Goal: Task Accomplishment & Management: Complete application form

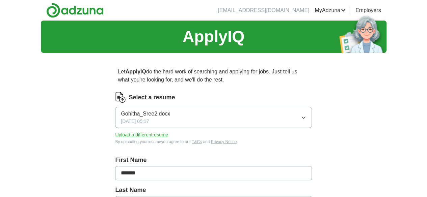
click at [156, 135] on button "Upload a different resume" at bounding box center [141, 135] width 53 height 7
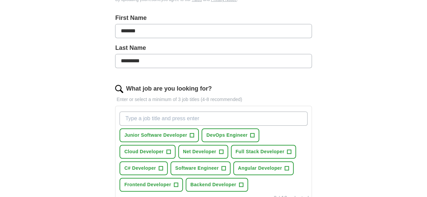
scroll to position [144, 0]
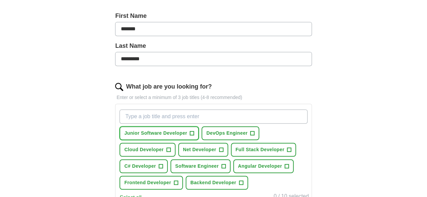
click at [194, 131] on span "+" at bounding box center [192, 133] width 4 height 5
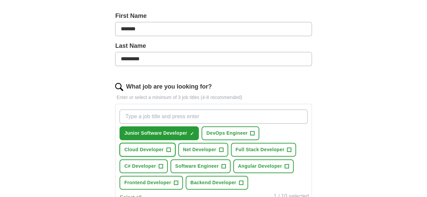
click at [175, 149] on button "Cloud Developer +" at bounding box center [147, 150] width 56 height 14
click at [223, 147] on span "+" at bounding box center [221, 149] width 4 height 5
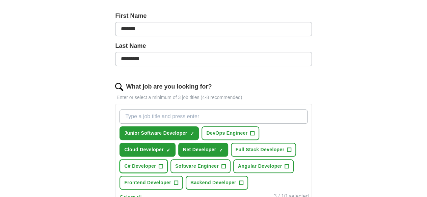
click at [163, 165] on span "+" at bounding box center [161, 166] width 4 height 5
click at [287, 152] on span "+" at bounding box center [289, 150] width 4 height 4
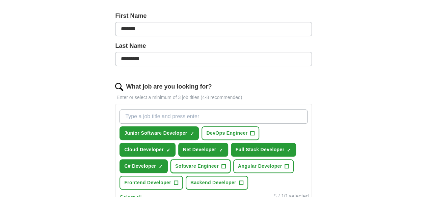
click at [190, 173] on button "Software Engineer +" at bounding box center [200, 167] width 60 height 14
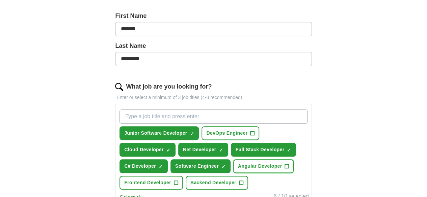
click at [285, 169] on span "+" at bounding box center [287, 166] width 4 height 5
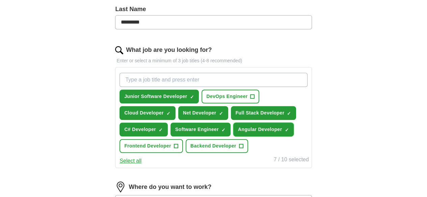
scroll to position [194, 0]
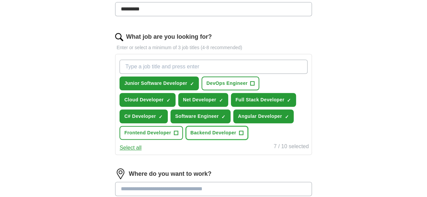
click at [243, 136] on span "+" at bounding box center [241, 133] width 4 height 5
click at [183, 140] on button "Frontend Developer +" at bounding box center [150, 133] width 63 height 14
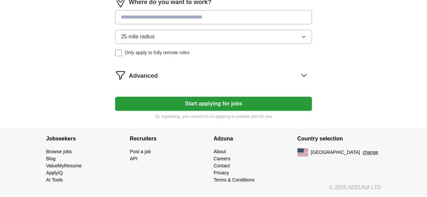
scroll to position [377, 0]
click at [209, 106] on button "Start applying for jobs" at bounding box center [213, 104] width 196 height 14
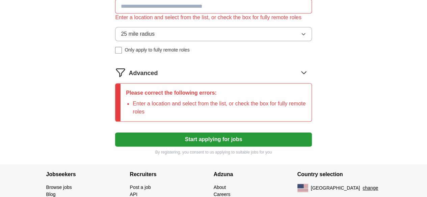
click at [165, 13] on input at bounding box center [213, 6] width 196 height 14
paste input "**********"
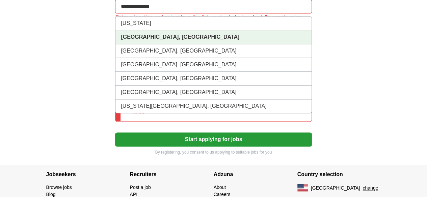
click at [167, 40] on strong "[GEOGRAPHIC_DATA], [GEOGRAPHIC_DATA]" at bounding box center [180, 37] width 118 height 6
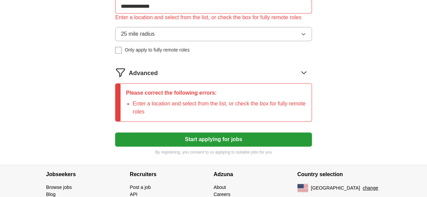
click at [186, 147] on button "Start applying for jobs" at bounding box center [213, 140] width 196 height 14
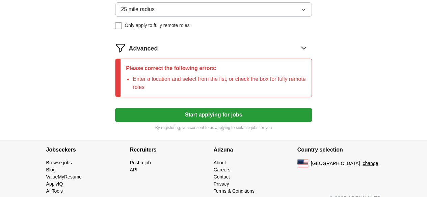
scroll to position [405, 0]
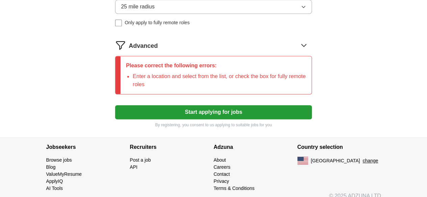
click at [201, 119] on button "Start applying for jobs" at bounding box center [213, 112] width 196 height 14
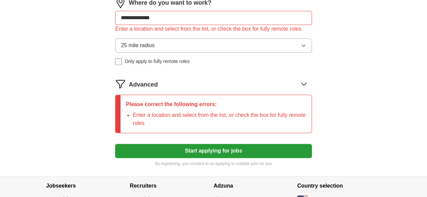
scroll to position [365, 0]
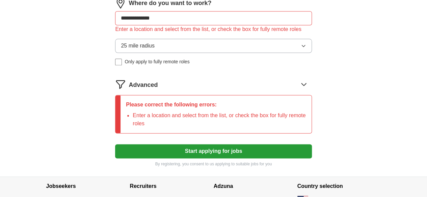
click at [301, 86] on icon at bounding box center [303, 84] width 4 height 2
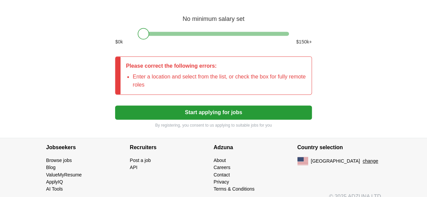
scroll to position [471, 0]
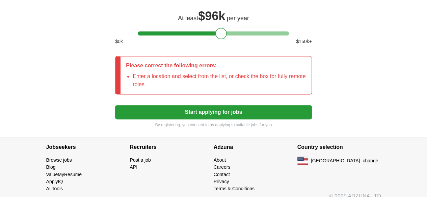
drag, startPoint x: 145, startPoint y: 55, endPoint x: 222, endPoint y: 54, distance: 76.9
click at [222, 39] on div at bounding box center [220, 33] width 11 height 11
click at [198, 119] on button "Start applying for jobs" at bounding box center [213, 112] width 196 height 14
click at [188, 119] on button "Start applying for jobs" at bounding box center [213, 112] width 196 height 14
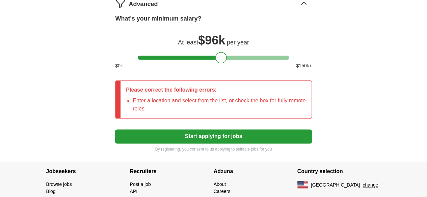
scroll to position [501, 0]
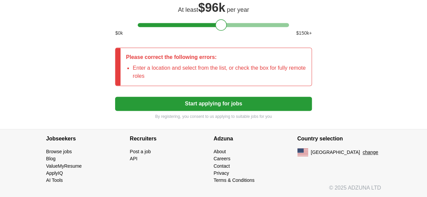
click at [211, 104] on button "Start applying for jobs" at bounding box center [213, 104] width 196 height 14
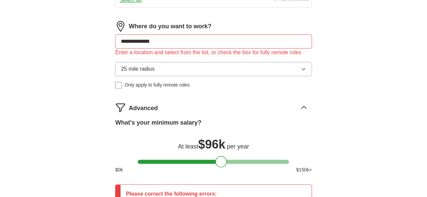
scroll to position [342, 0]
click at [214, 76] on button "25 mile radius" at bounding box center [213, 69] width 196 height 14
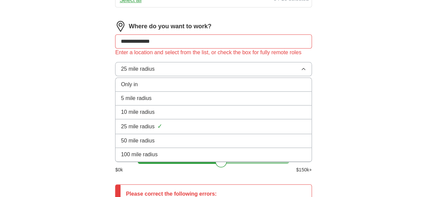
click at [169, 162] on li "100 mile radius" at bounding box center [213, 155] width 196 height 14
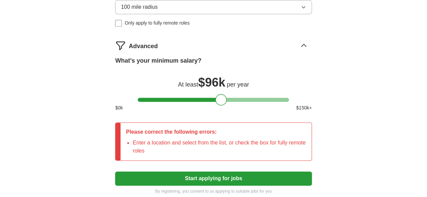
scroll to position [440, 0]
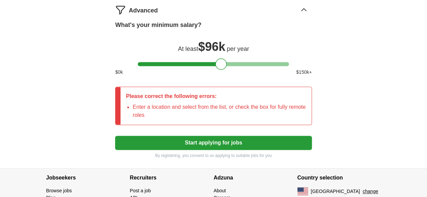
click at [196, 150] on button "Start applying for jobs" at bounding box center [213, 143] width 196 height 14
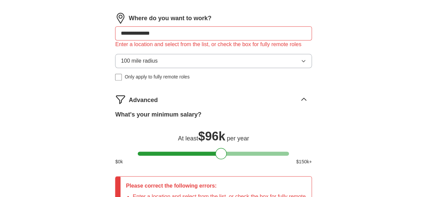
scroll to position [350, 0]
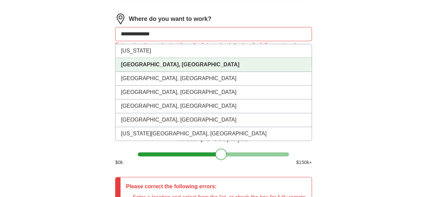
click at [182, 41] on input "**********" at bounding box center [213, 34] width 196 height 14
click at [166, 67] on strong "[GEOGRAPHIC_DATA], [GEOGRAPHIC_DATA]" at bounding box center [180, 65] width 118 height 6
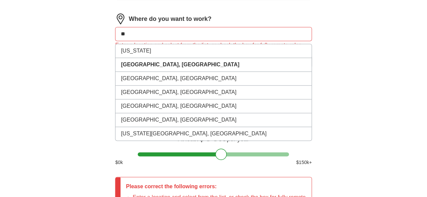
type input "*"
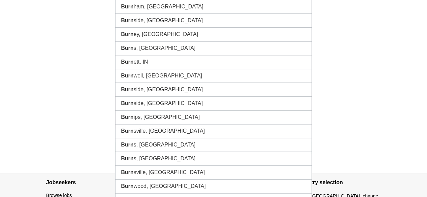
scroll to position [436, 0]
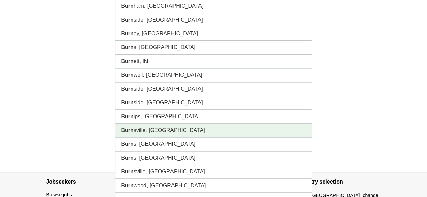
click at [168, 138] on li "Burn sville, [GEOGRAPHIC_DATA]" at bounding box center [213, 131] width 196 height 14
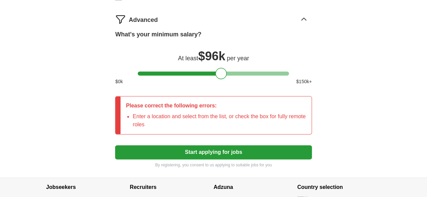
scroll to position [425, 0]
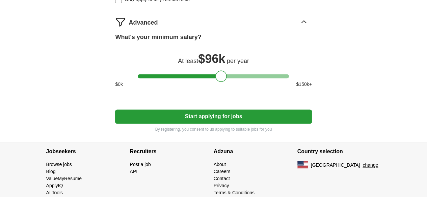
click at [206, 124] on button "Start applying for jobs" at bounding box center [213, 117] width 196 height 14
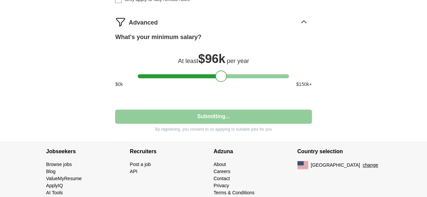
select select "**"
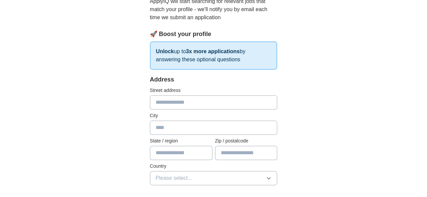
scroll to position [81, 0]
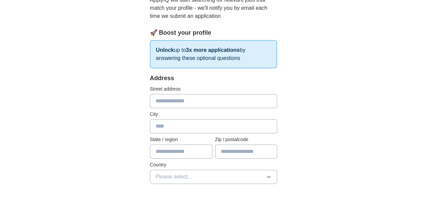
click at [179, 102] on input "text" at bounding box center [214, 101] width 128 height 14
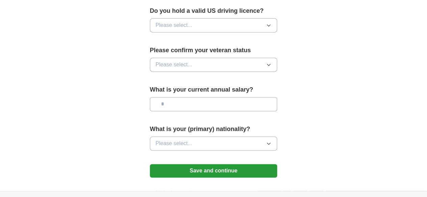
scroll to position [502, 0]
